Goal: Contribute content: Contribute content

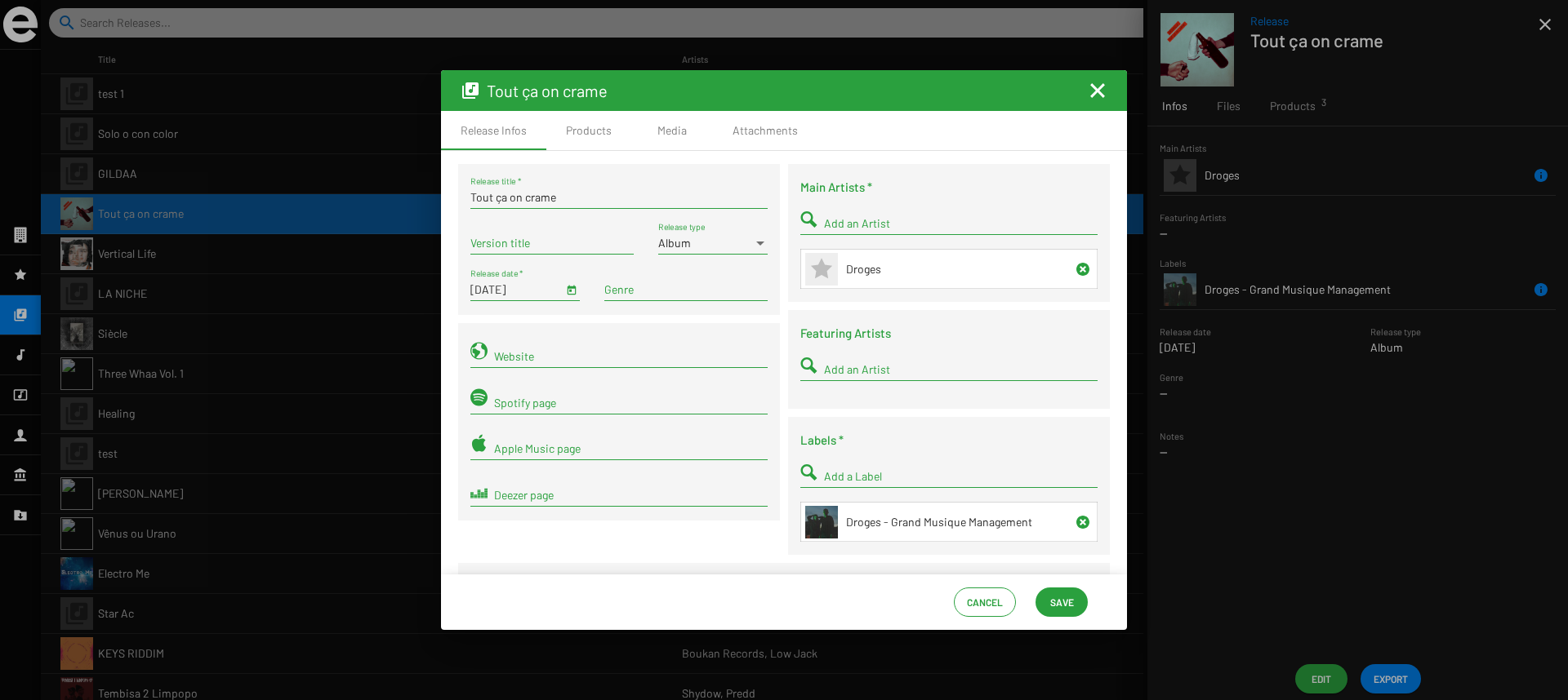
click at [1092, 81] on mat-icon "Fermer la fenêtre" at bounding box center [1098, 91] width 20 height 20
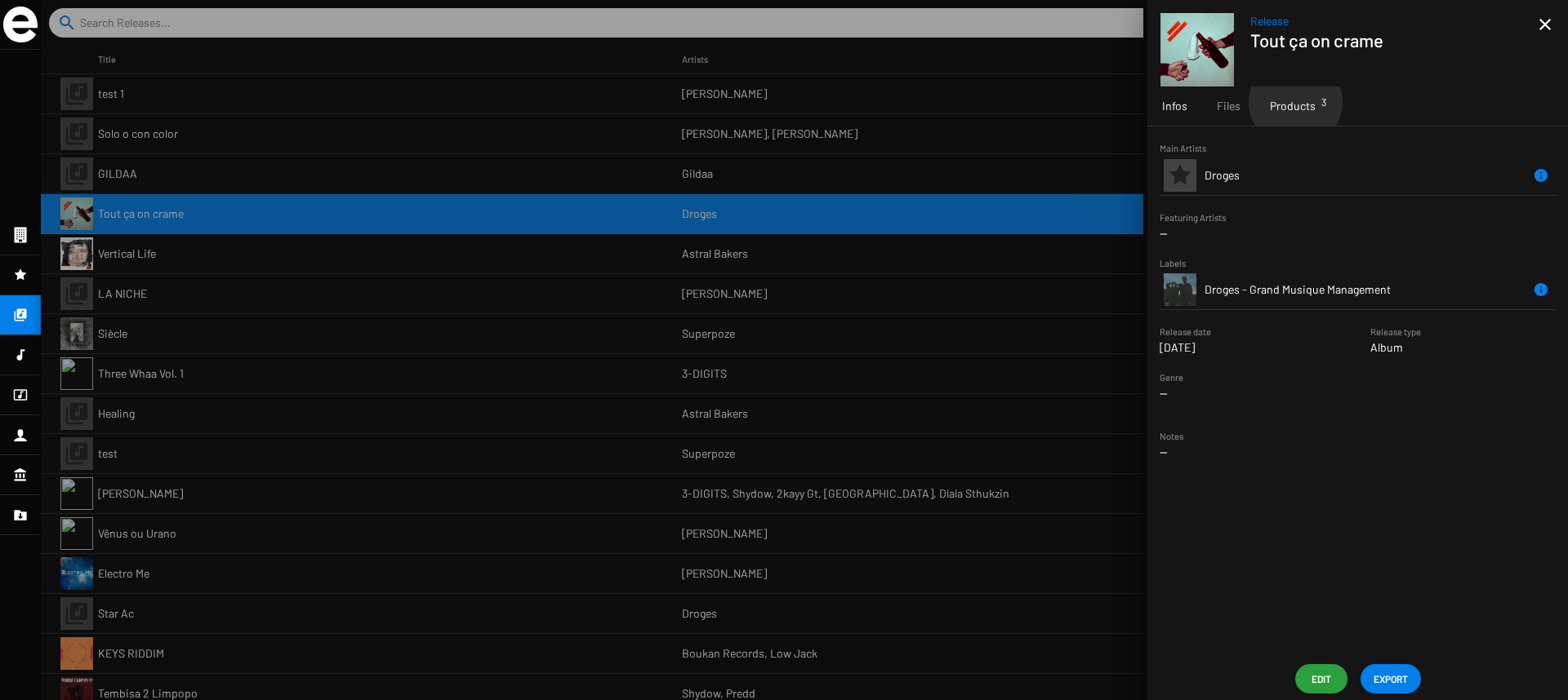
click at [1294, 102] on span "Products 3" at bounding box center [1293, 106] width 46 height 16
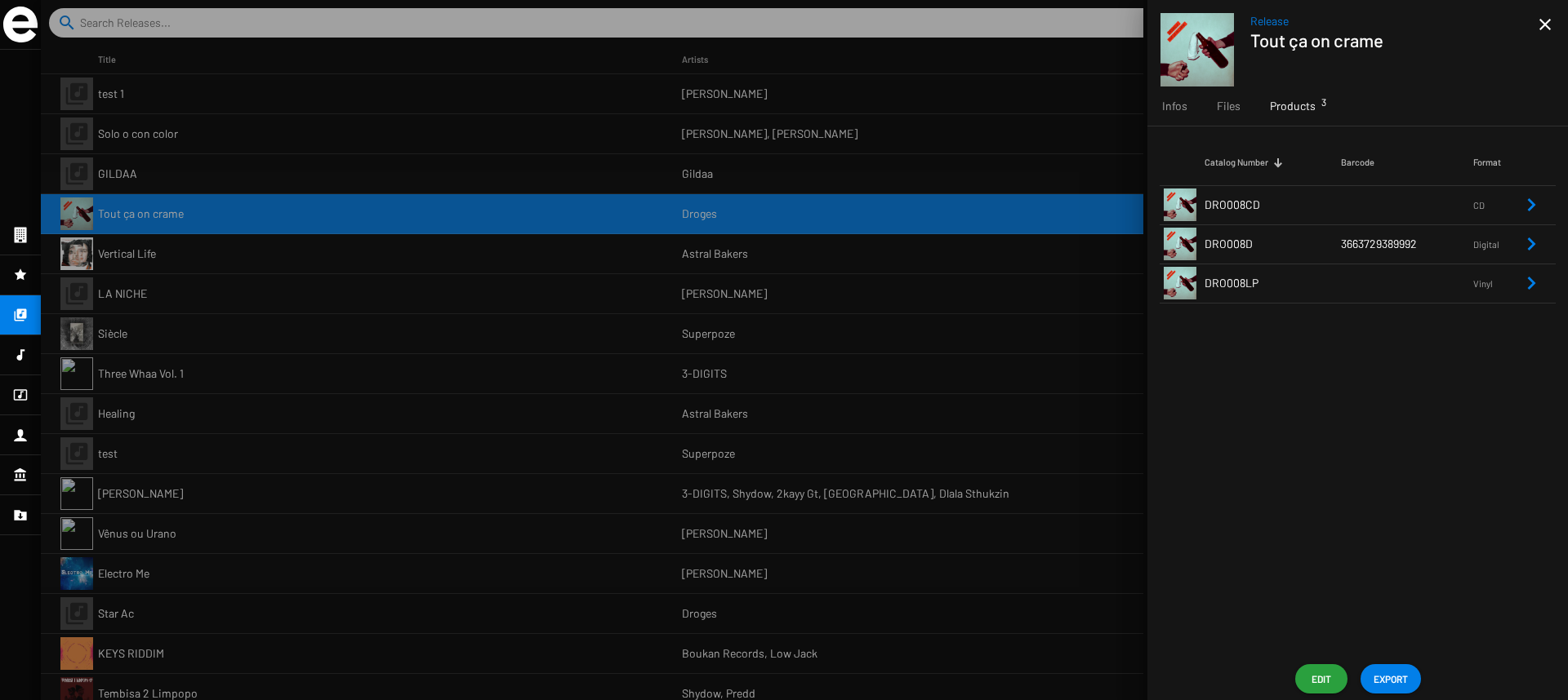
click at [1292, 208] on td "DRO008CD" at bounding box center [1273, 205] width 137 height 40
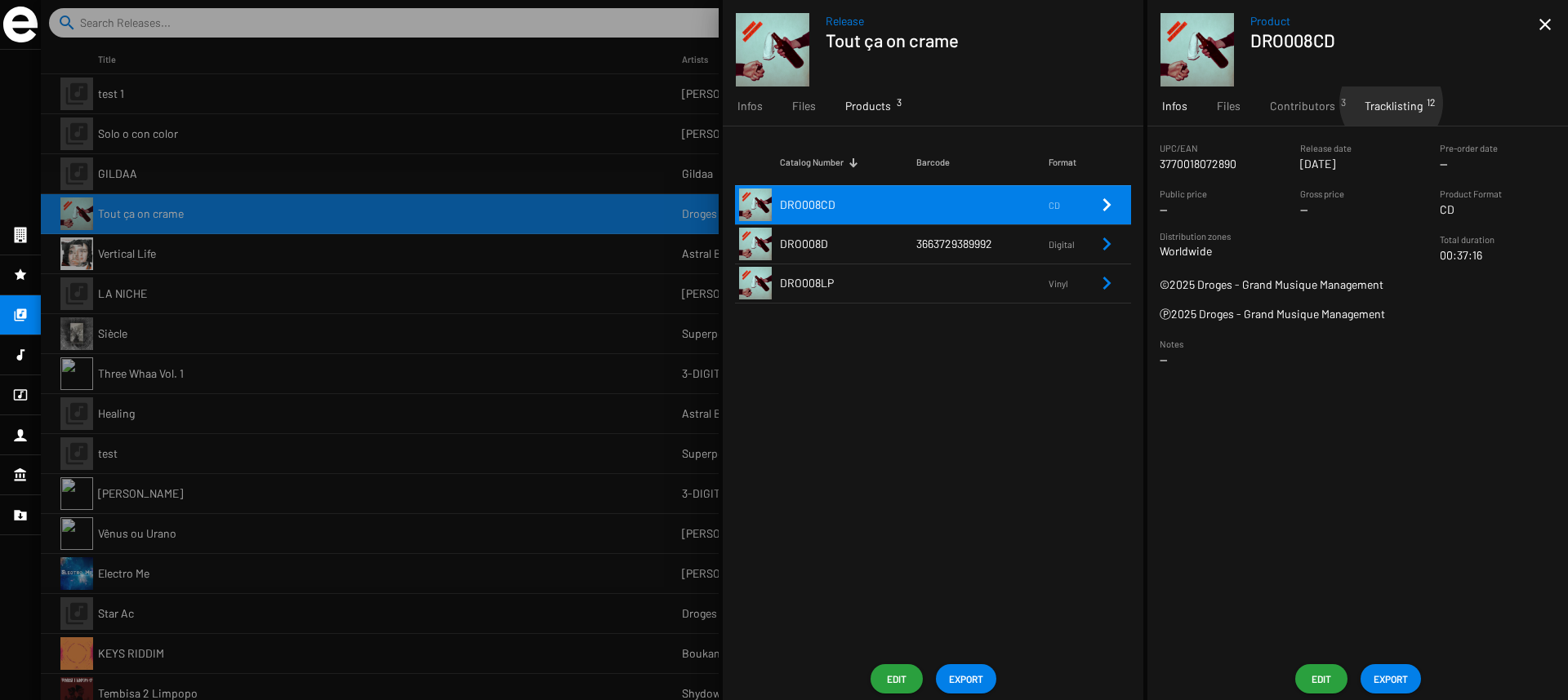
click at [1388, 103] on span "Tracklisting 12" at bounding box center [1393, 106] width 58 height 16
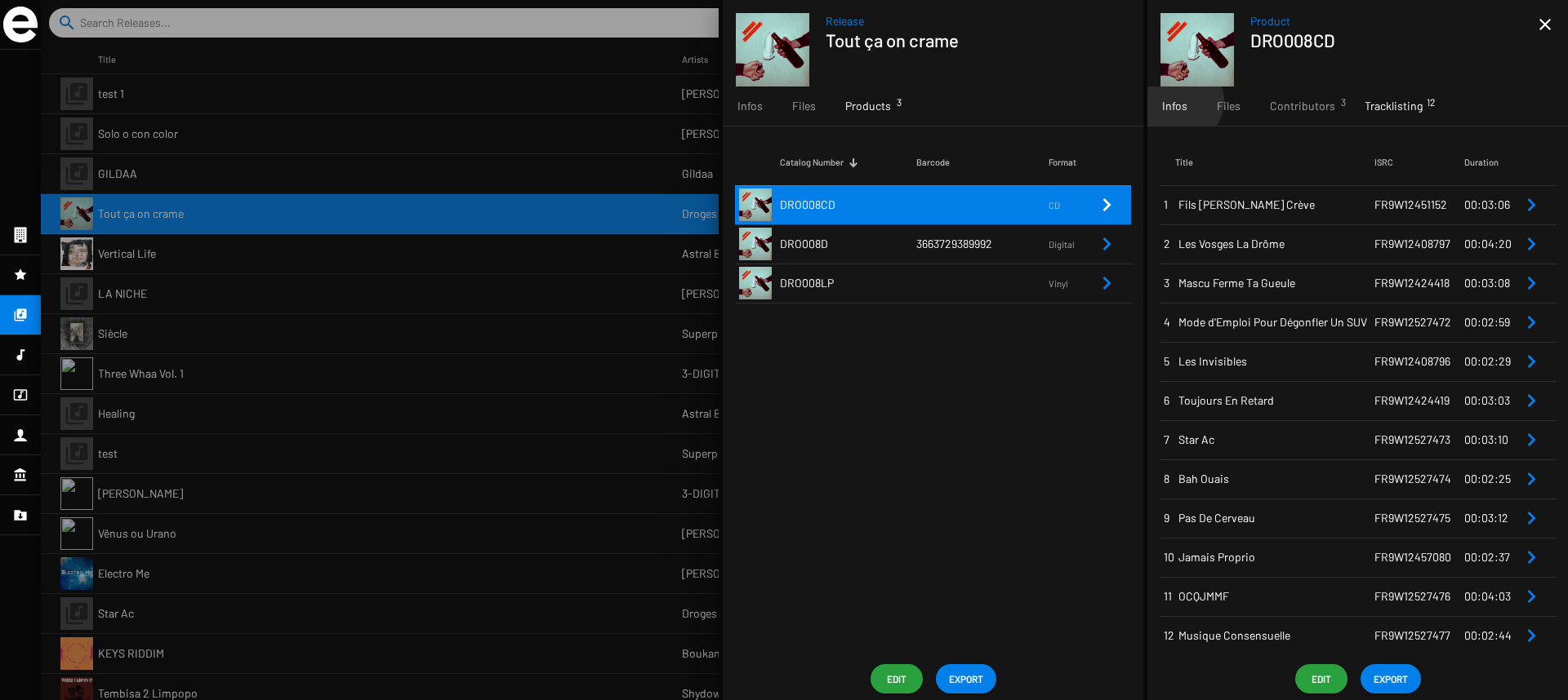
click at [1182, 102] on span "Infos" at bounding box center [1175, 106] width 25 height 16
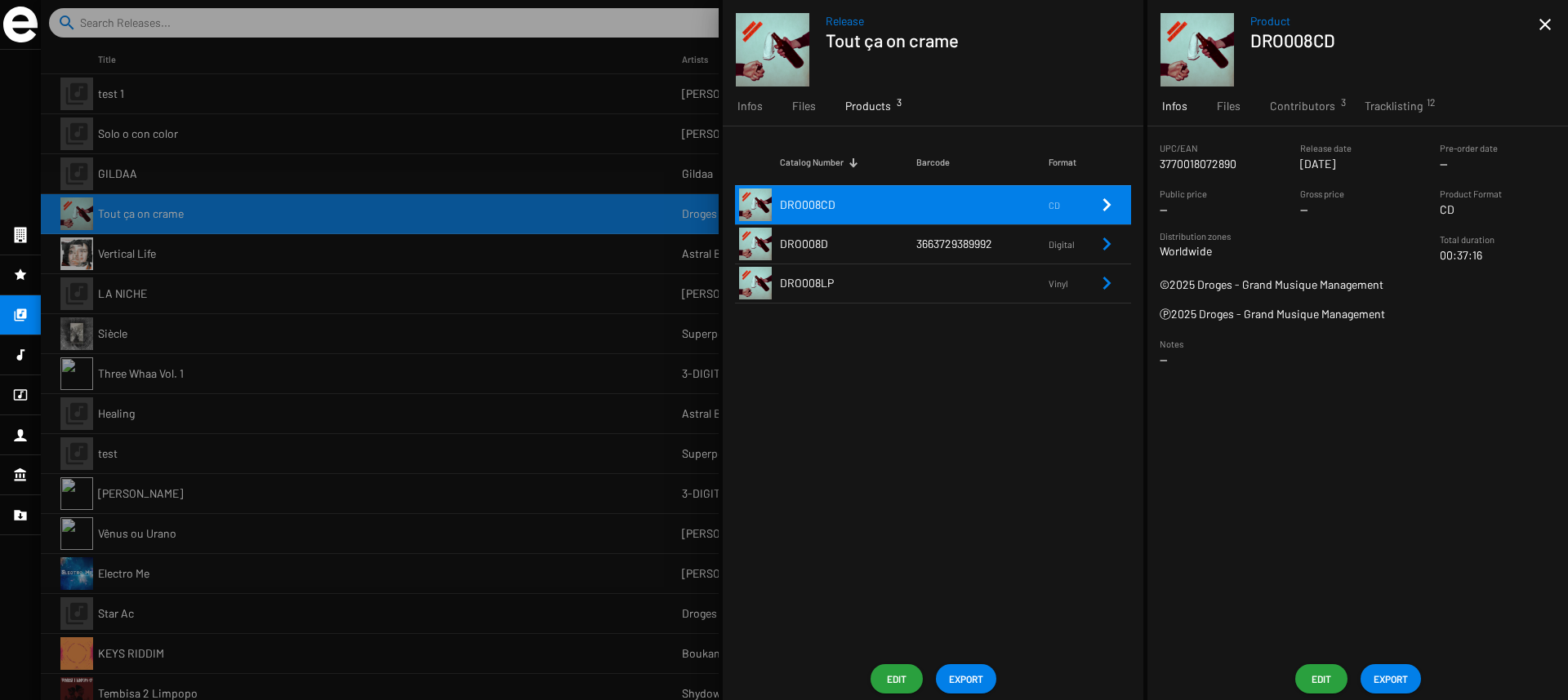
click at [1326, 675] on span "Edit" at bounding box center [1321, 679] width 26 height 30
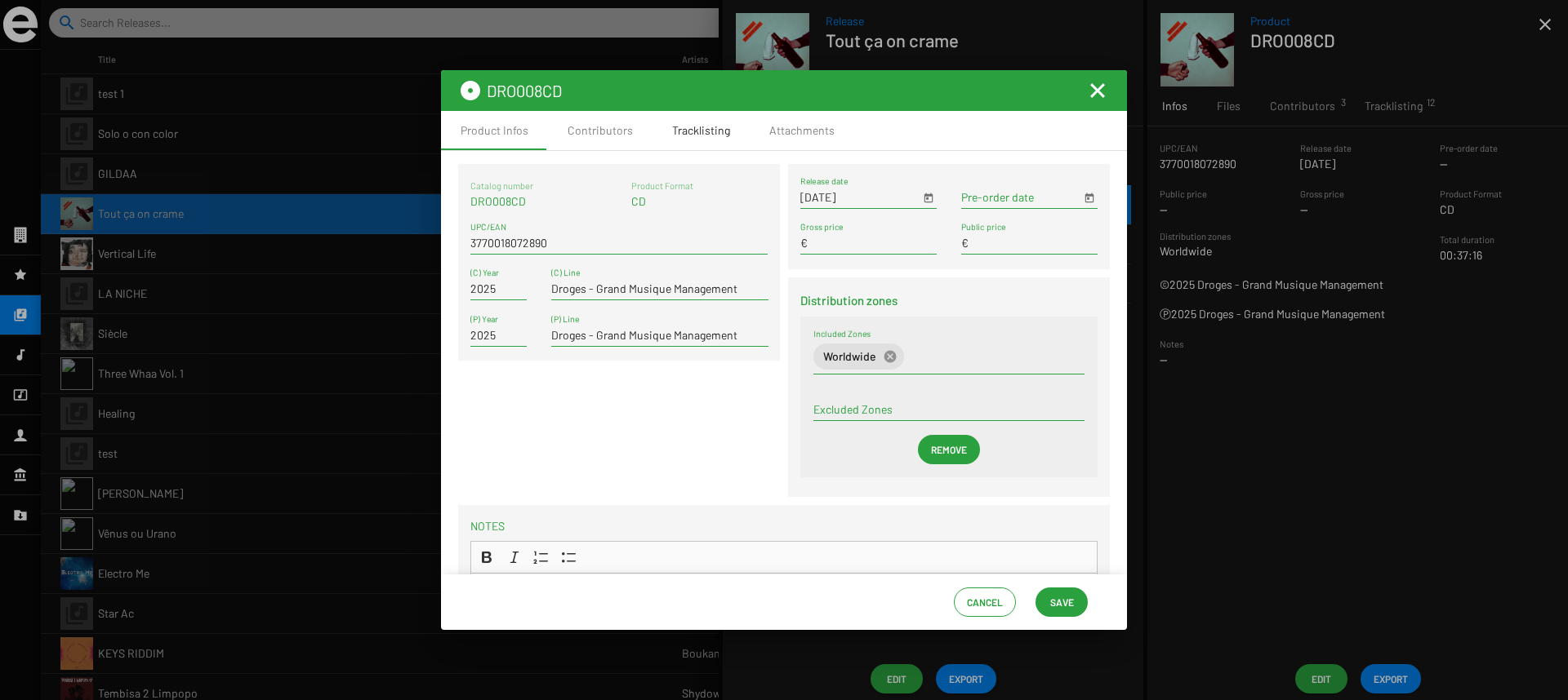
click at [695, 128] on div "Tracklisting" at bounding box center [701, 130] width 58 height 16
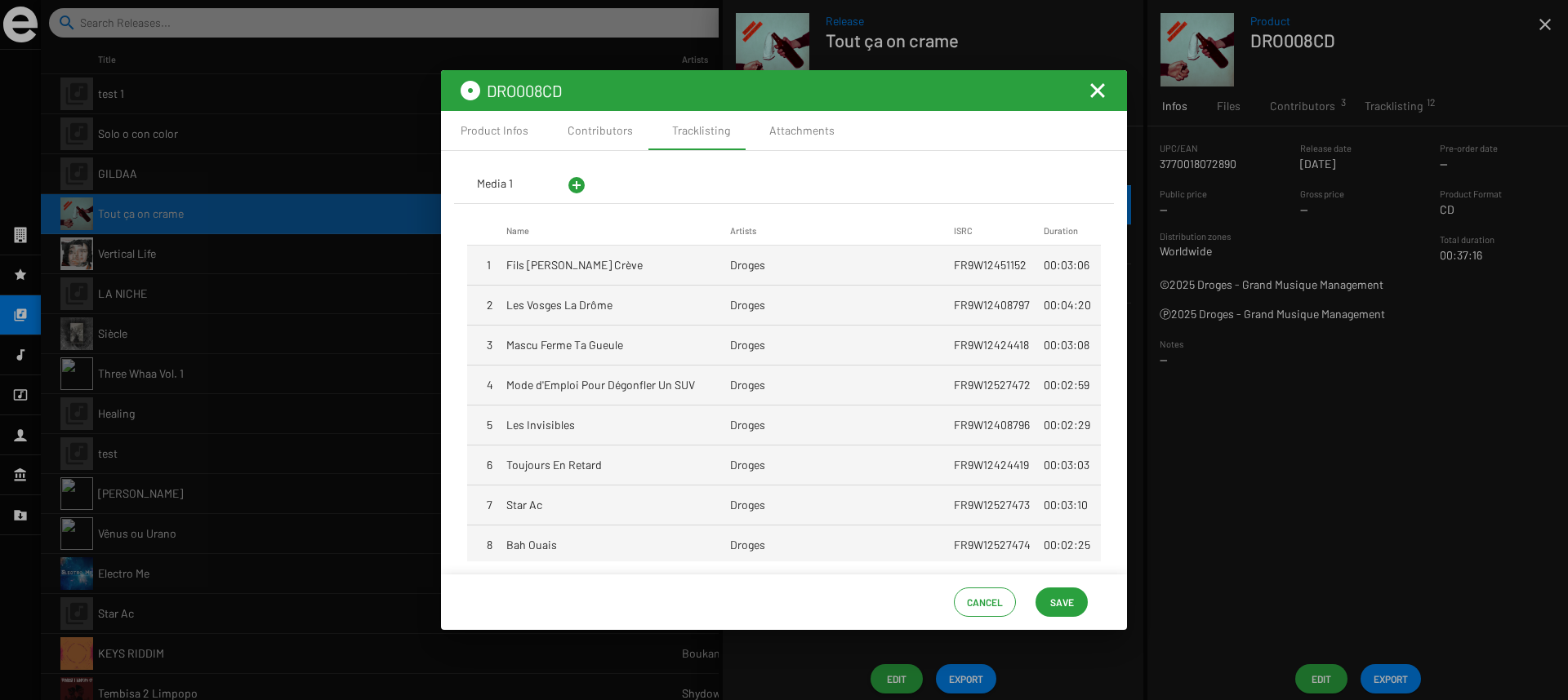
click at [500, 184] on div "Media 1" at bounding box center [495, 184] width 36 height 16
click at [785, 270] on mat-cell "Droges" at bounding box center [842, 265] width 224 height 40
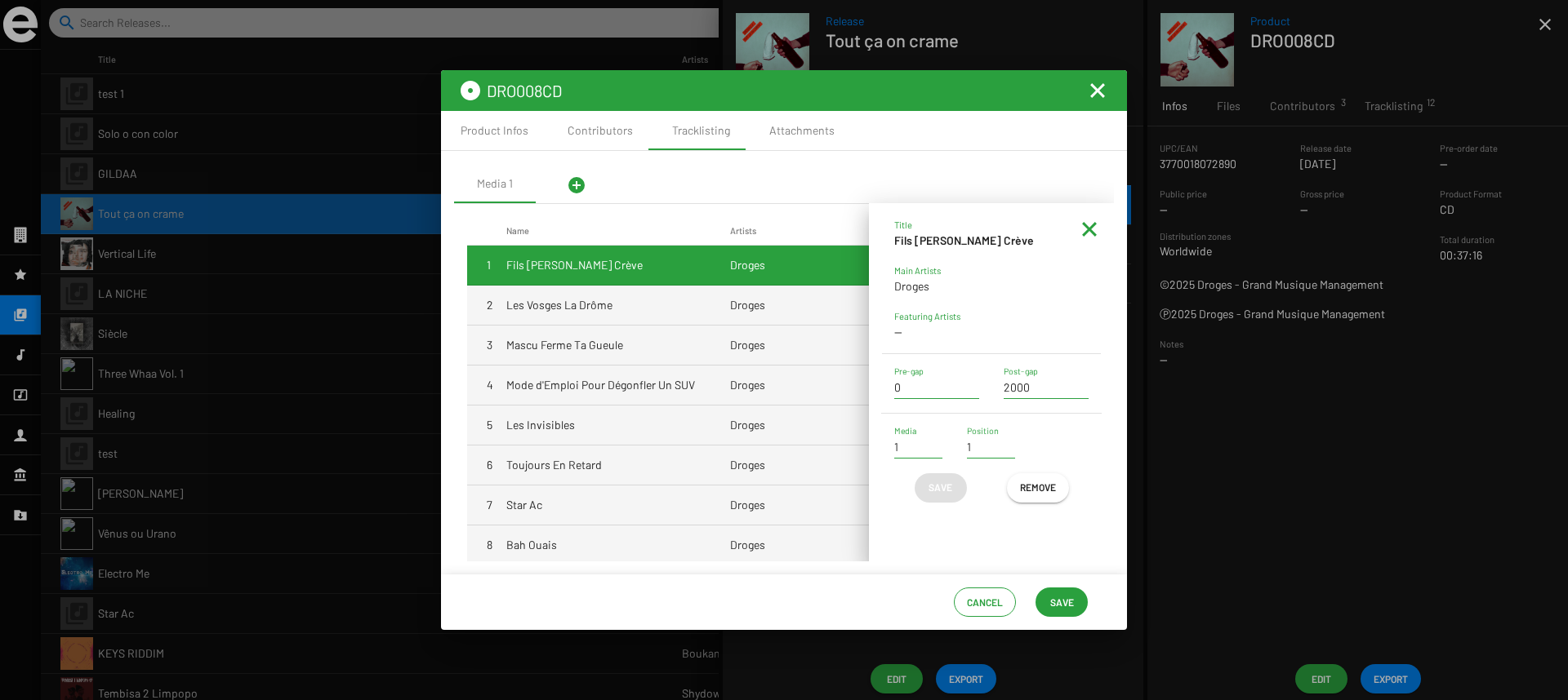
click at [849, 186] on div "Media 1 add_circle" at bounding box center [783, 184] width 660 height 40
click at [790, 132] on div "Attachments" at bounding box center [802, 130] width 66 height 16
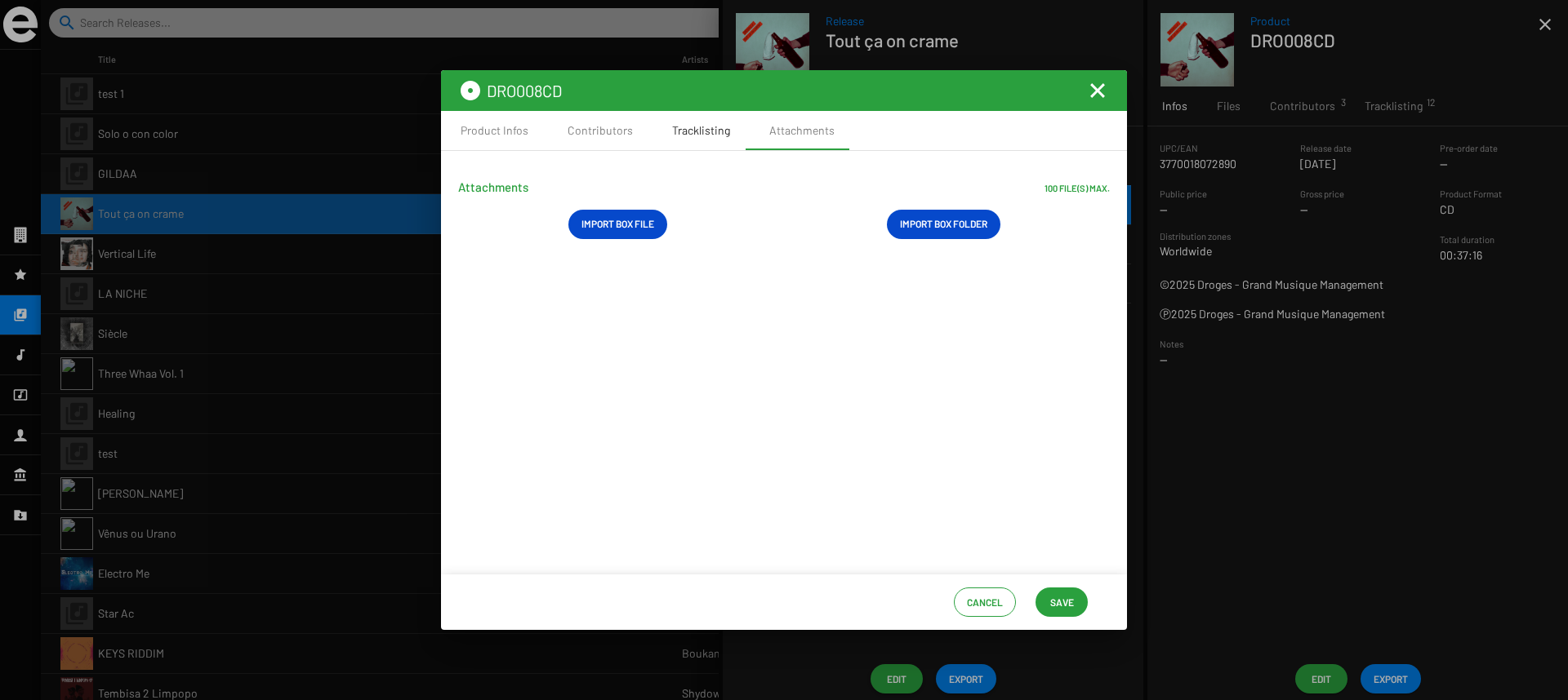
click at [681, 139] on div "Tracklisting" at bounding box center [701, 130] width 97 height 40
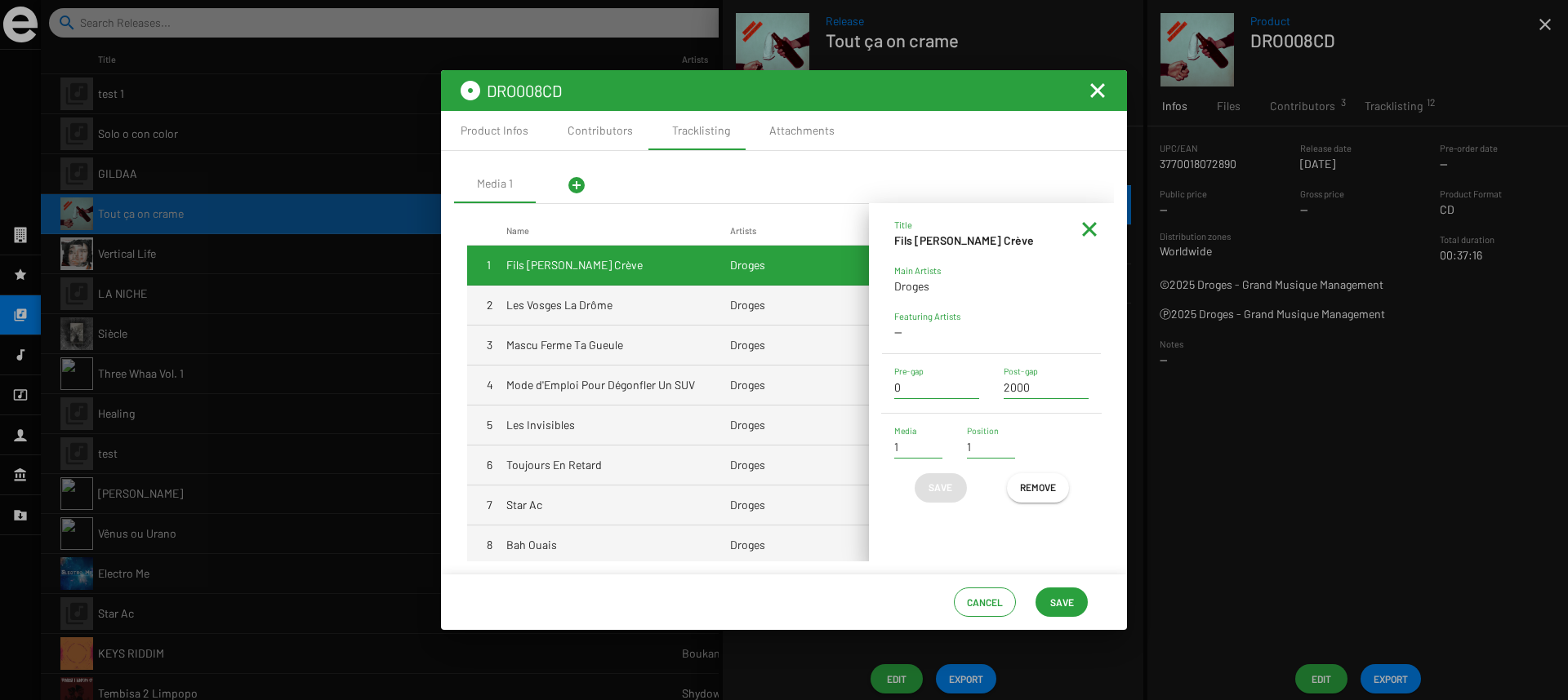
click at [700, 261] on mat-cell "Fils [PERSON_NAME] Crève" at bounding box center [618, 265] width 224 height 40
click at [1474, 609] on div at bounding box center [784, 350] width 1568 height 700
click at [1283, 534] on div at bounding box center [784, 350] width 1568 height 700
click at [783, 323] on mat-cell "Droges" at bounding box center [842, 306] width 224 height 40
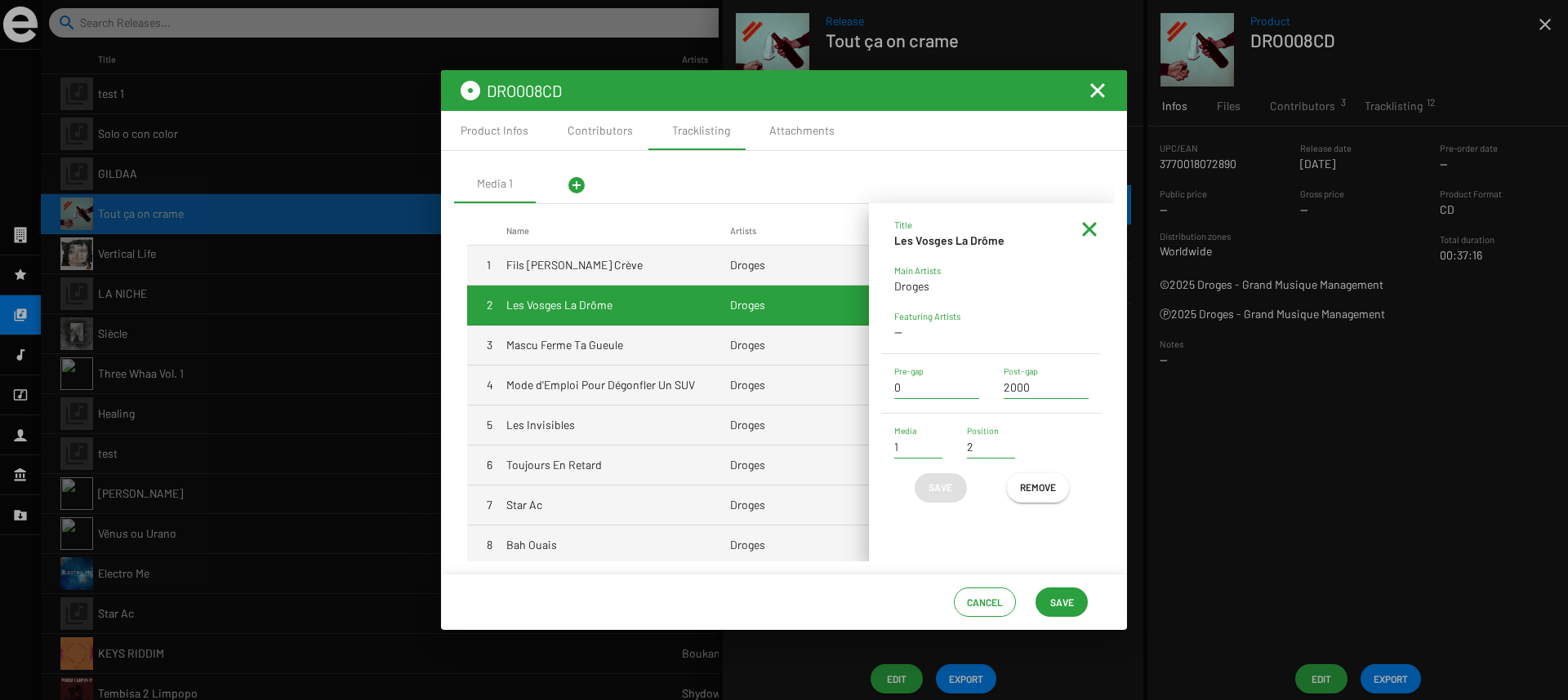
click at [780, 358] on mat-cell "Droges" at bounding box center [842, 346] width 224 height 40
type input "3"
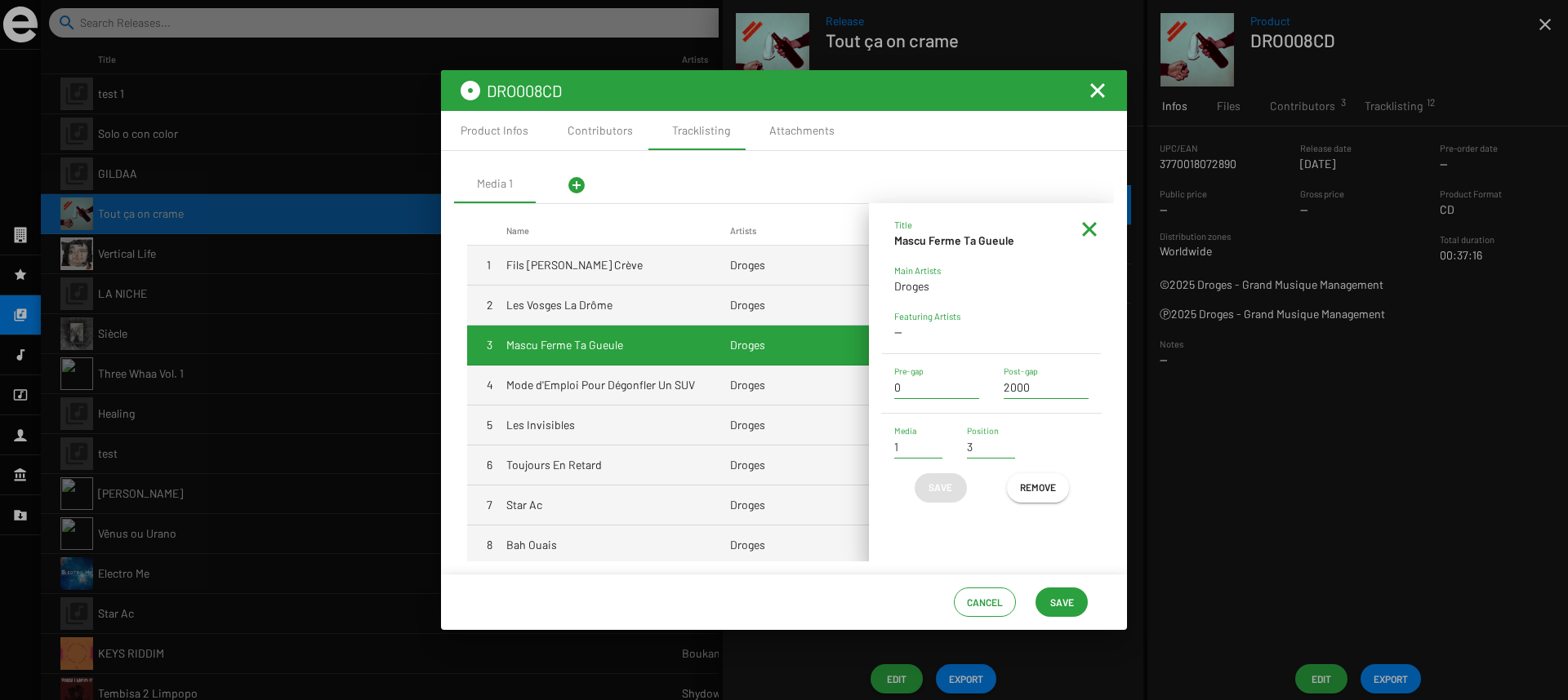
click at [1095, 91] on mat-icon "Fermer la fenêtre" at bounding box center [1098, 91] width 20 height 20
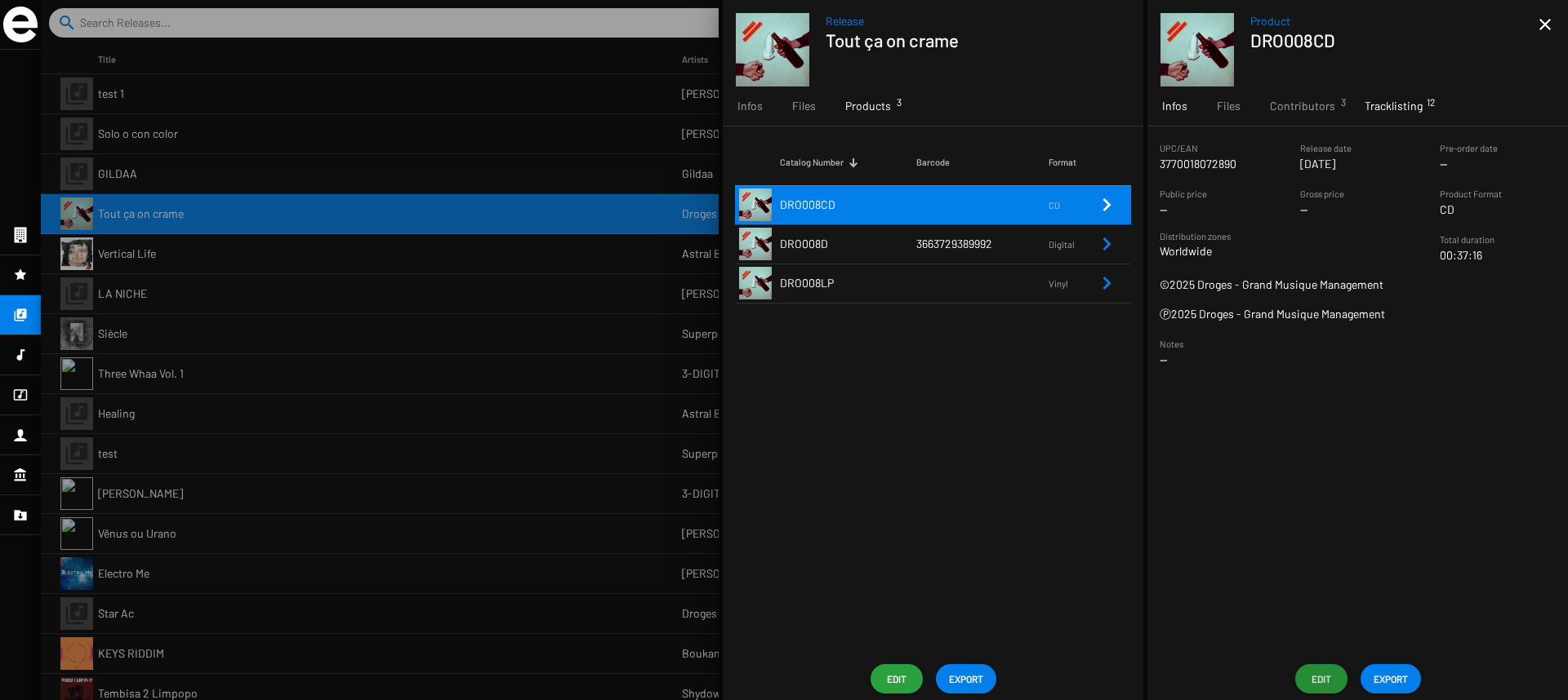
click at [1378, 98] on span "Tracklisting 12" at bounding box center [1393, 106] width 58 height 16
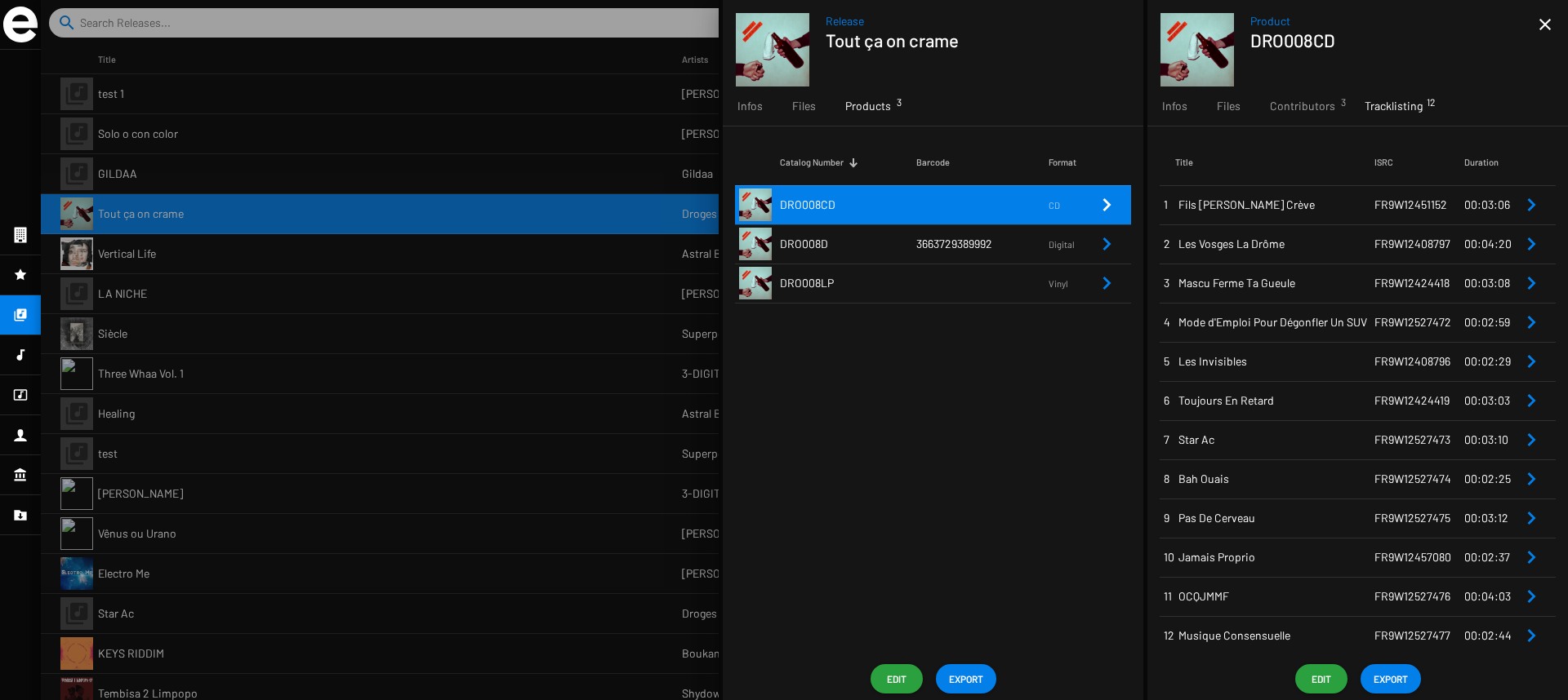
click at [1295, 198] on span "Fils [PERSON_NAME] Crève" at bounding box center [1276, 205] width 196 height 16
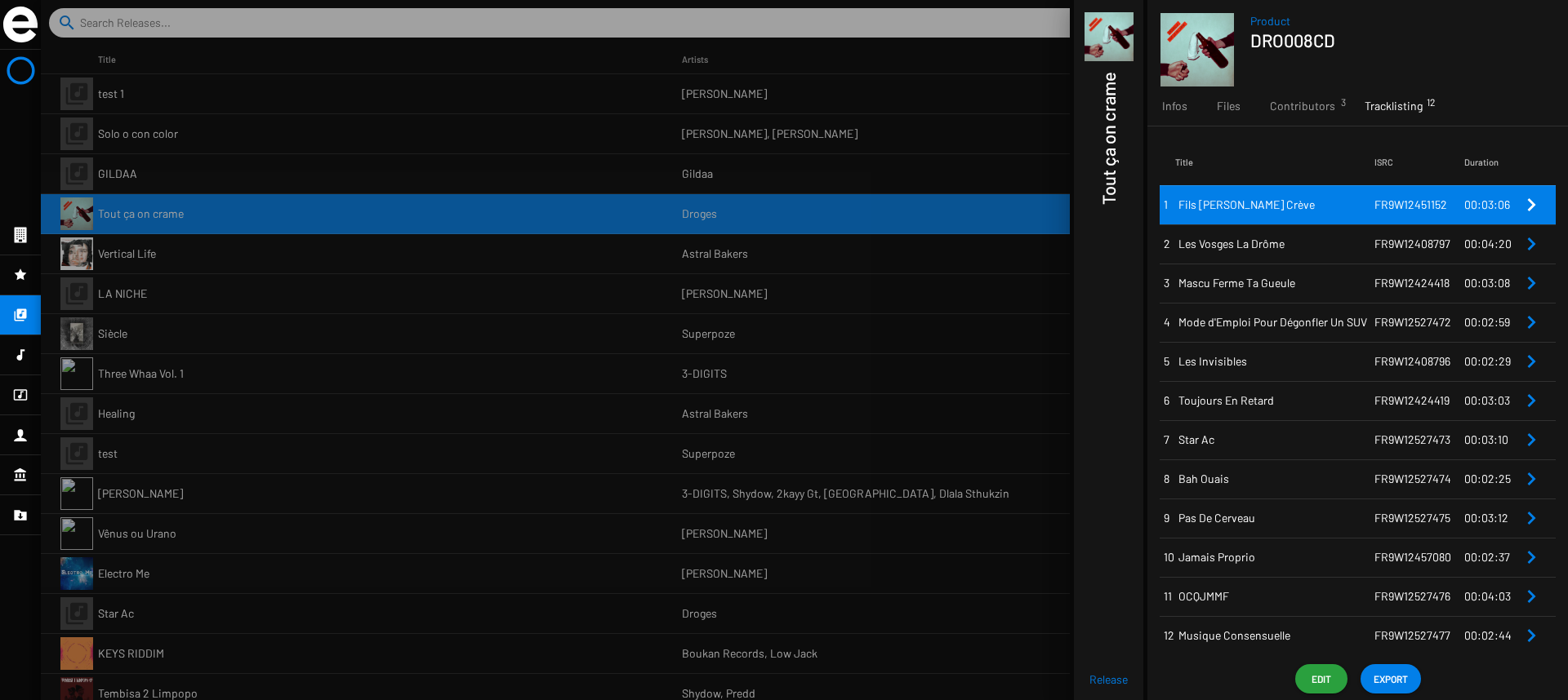
click at [1297, 207] on span "Fils [PERSON_NAME] Crève" at bounding box center [1276, 205] width 196 height 16
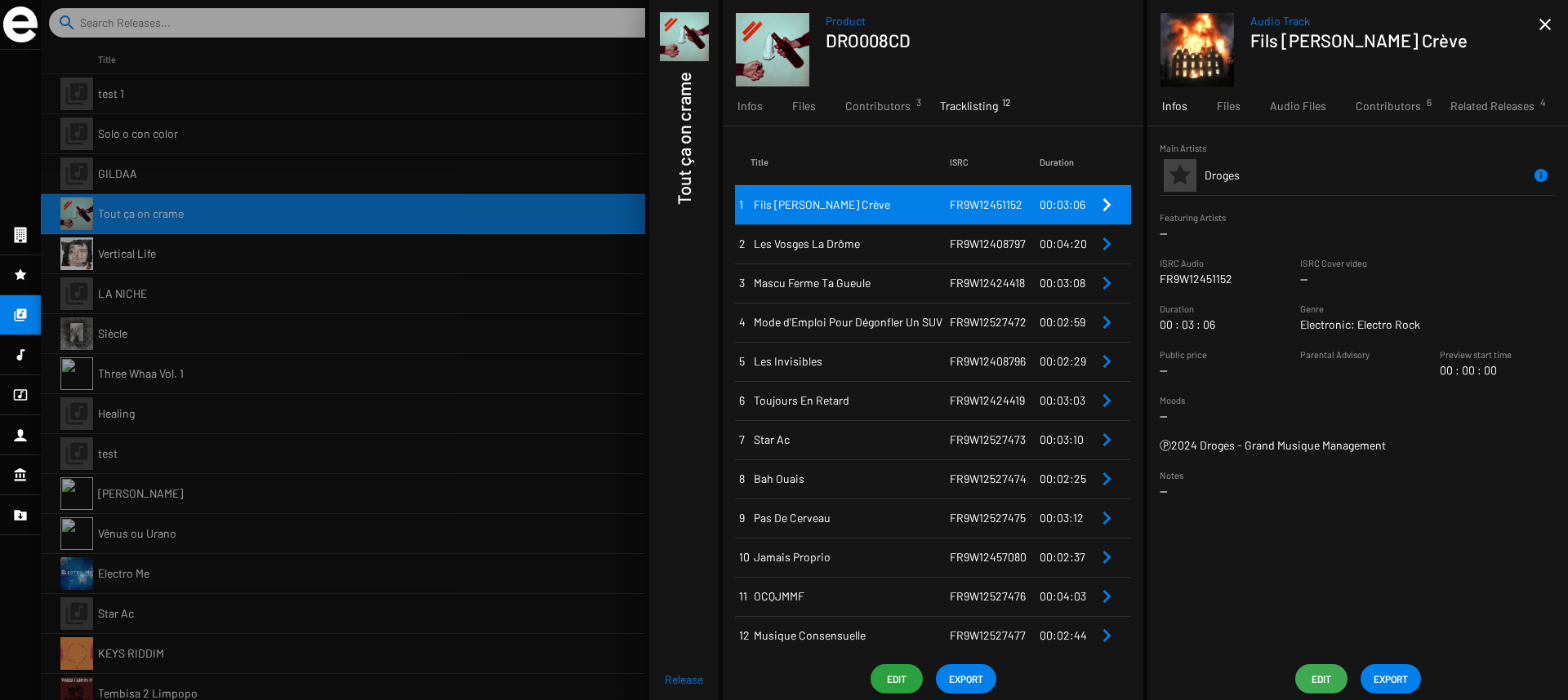
click at [1327, 681] on span "Edit" at bounding box center [1321, 679] width 26 height 30
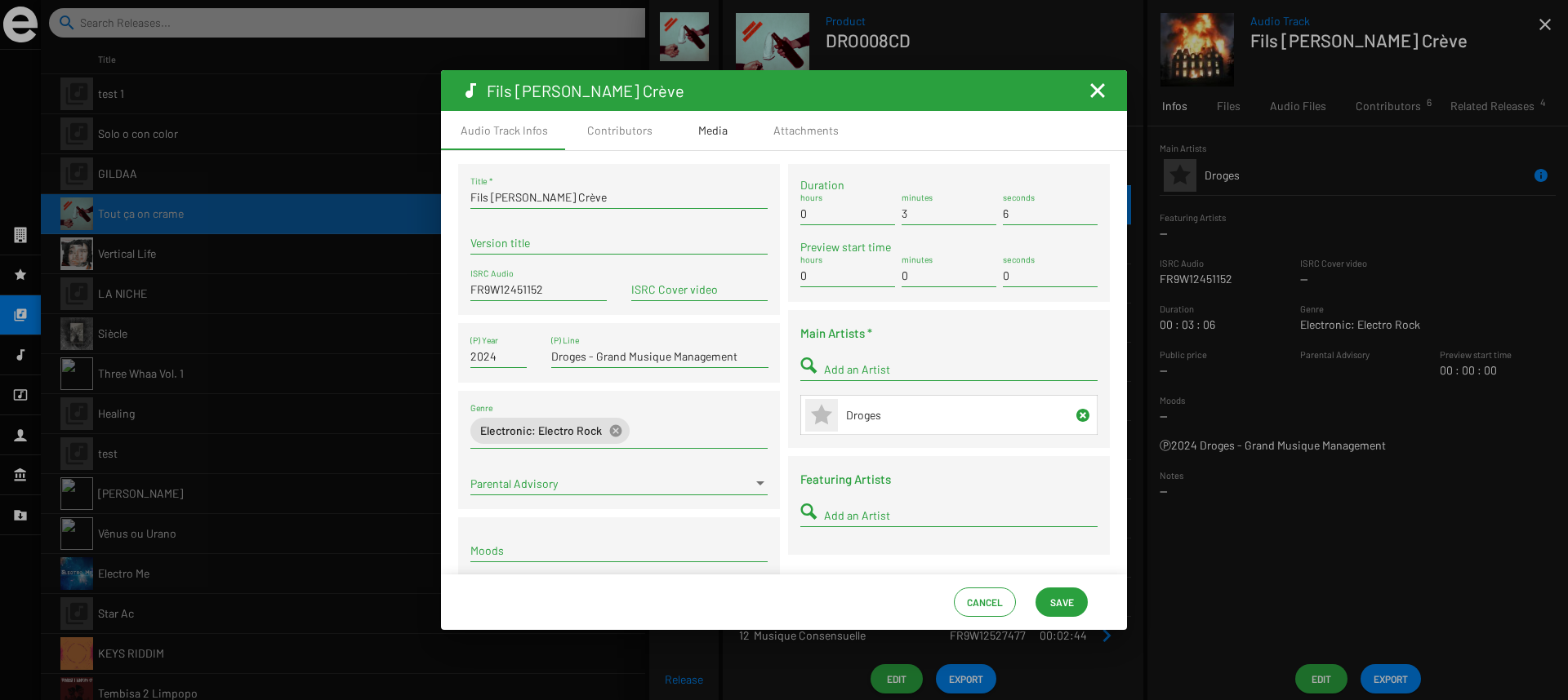
click at [672, 136] on div "Media" at bounding box center [713, 130] width 82 height 40
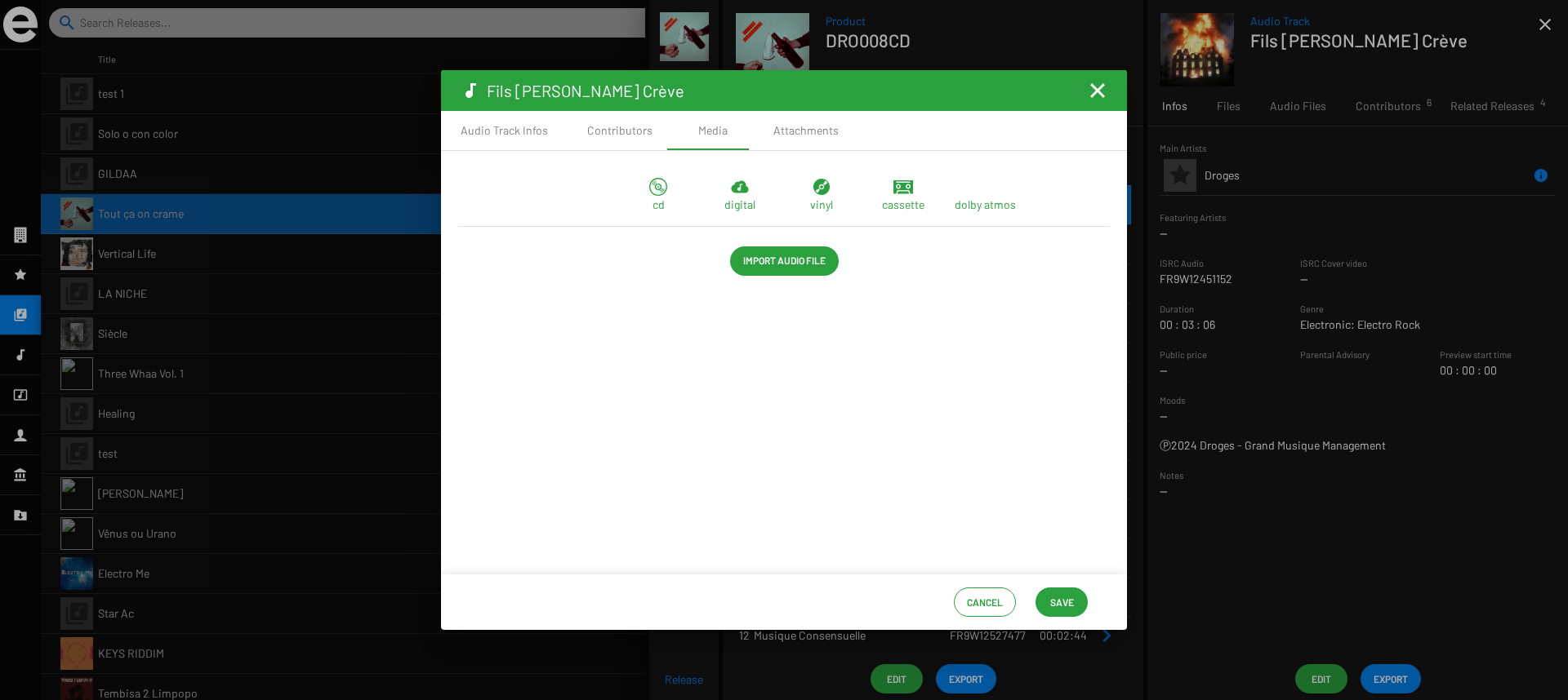
click at [755, 251] on span "Import Audio File" at bounding box center [785, 260] width 83 height 30
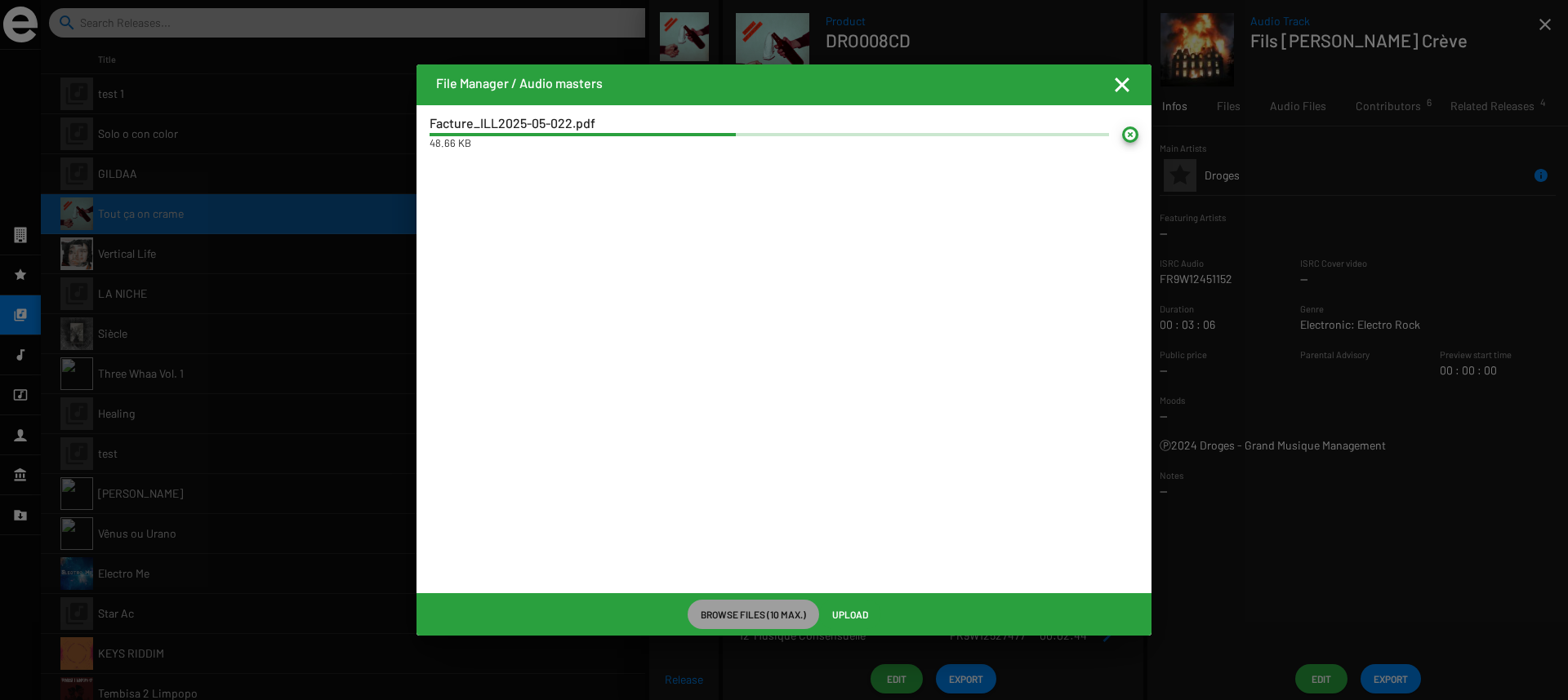
click at [1124, 85] on mat-icon "Fermer la fenêtre" at bounding box center [1122, 85] width 20 height 20
